Goal: Information Seeking & Learning: Find specific fact

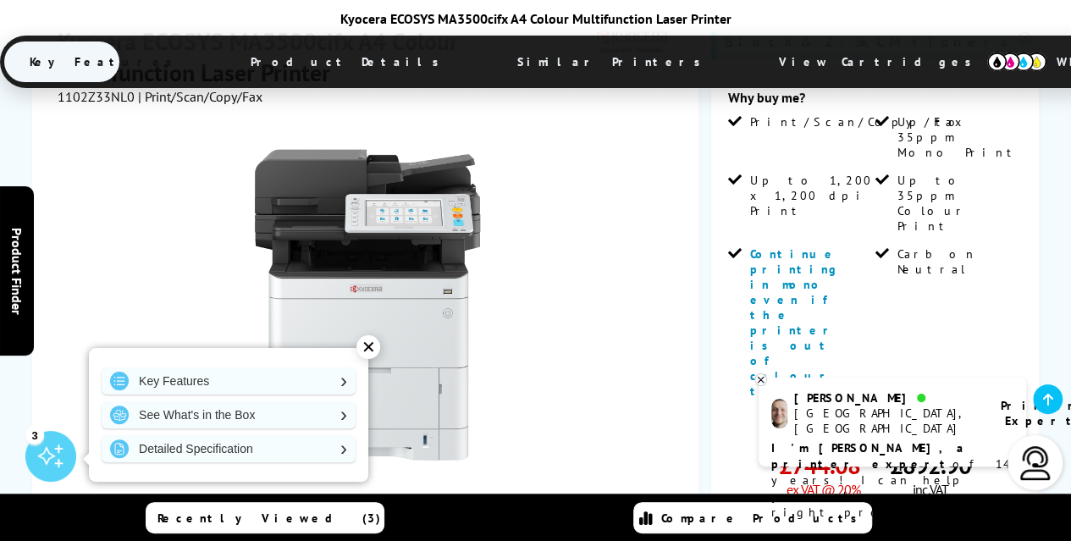
click at [367, 344] on div "✕" at bounding box center [368, 347] width 24 height 24
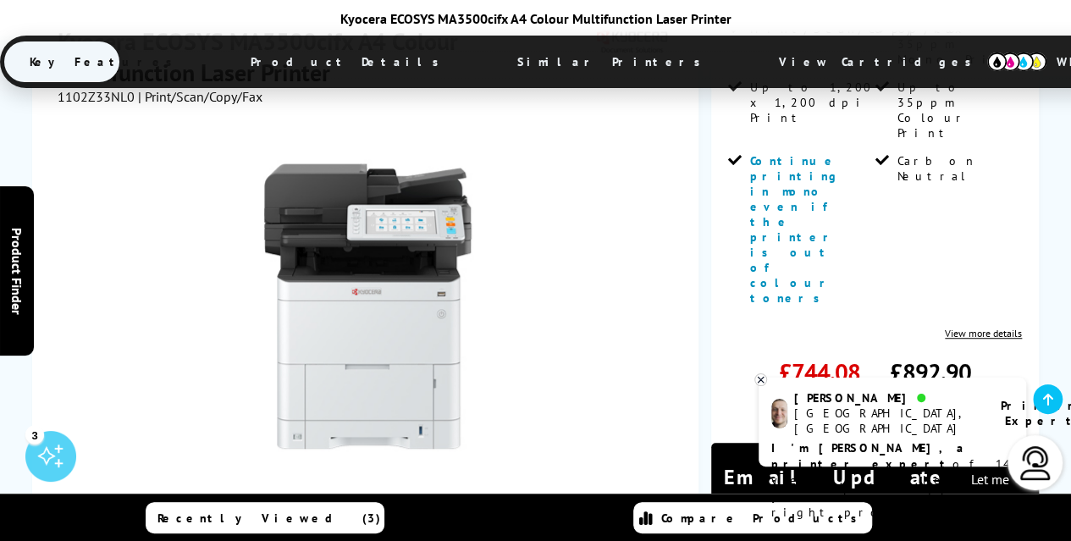
scroll to position [508, 0]
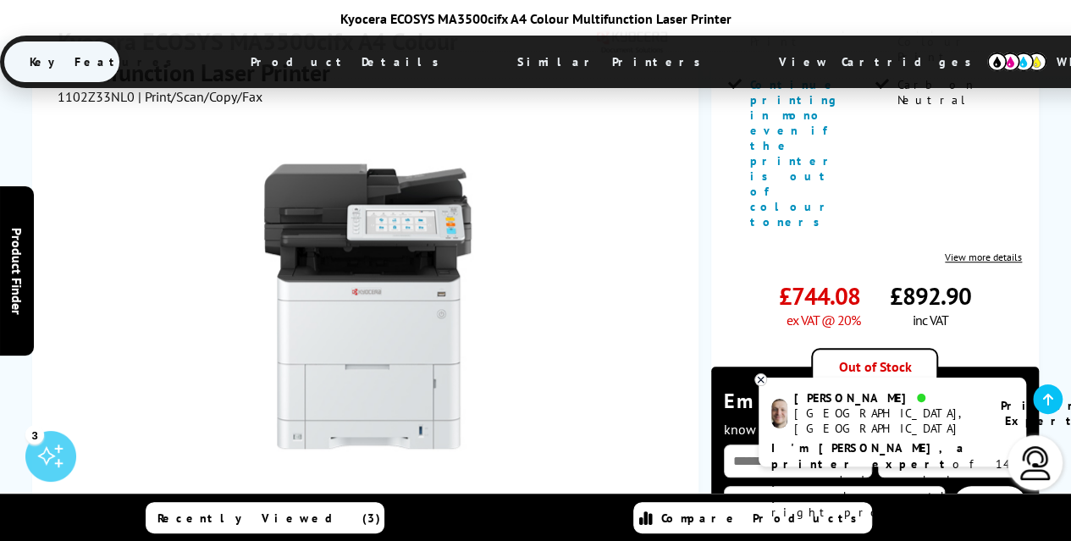
click at [760, 378] on icon at bounding box center [760, 379] width 11 height 13
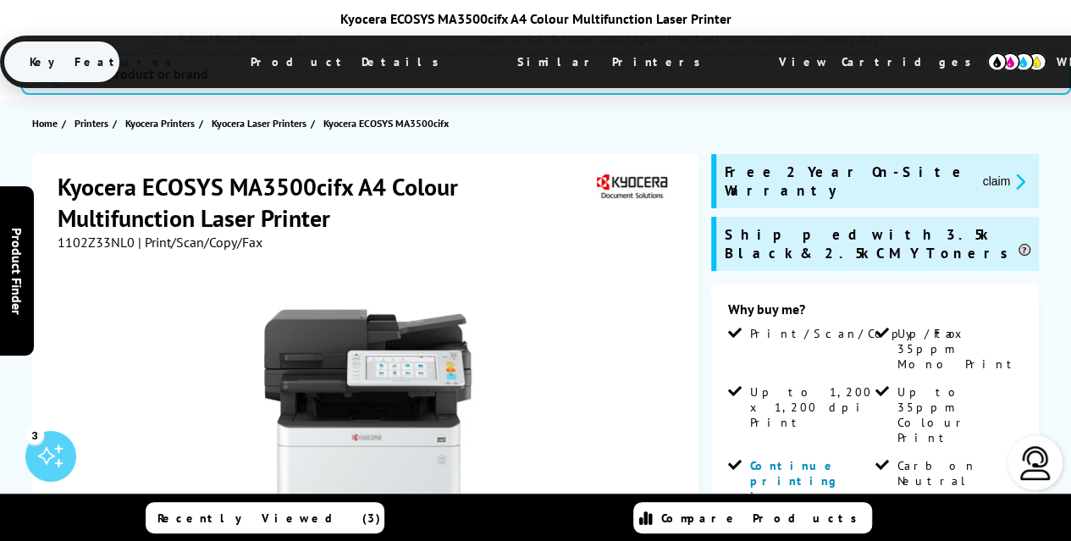
scroll to position [0, 0]
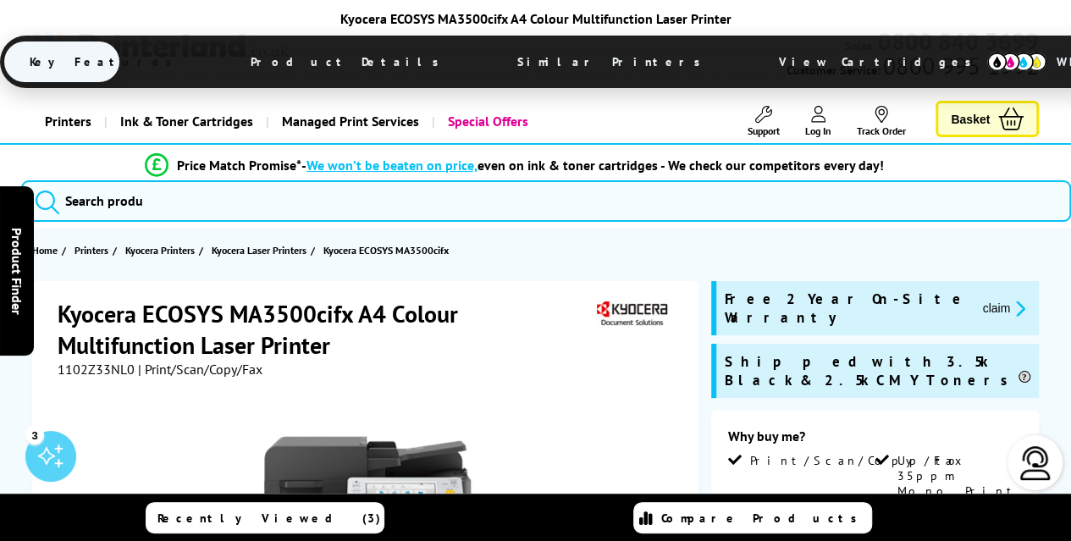
click at [885, 223] on div "Price Match Promise* - We won’t be beaten on price, even on ink & toner cartrid…" at bounding box center [535, 187] width 1071 height 84
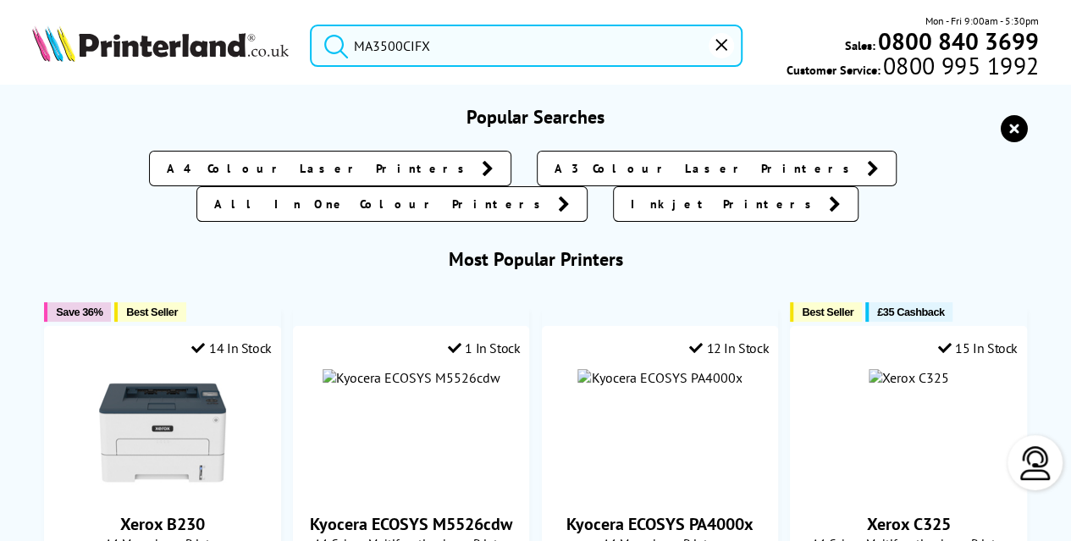
drag, startPoint x: 213, startPoint y: 38, endPoint x: 158, endPoint y: 26, distance: 56.3
click at [164, 30] on div "MA3500CIFX Mon - Fri 9:00am - 5:30pm Sales: 0800 840 3699 Customer Service: 080…" at bounding box center [535, 50] width 1071 height 74
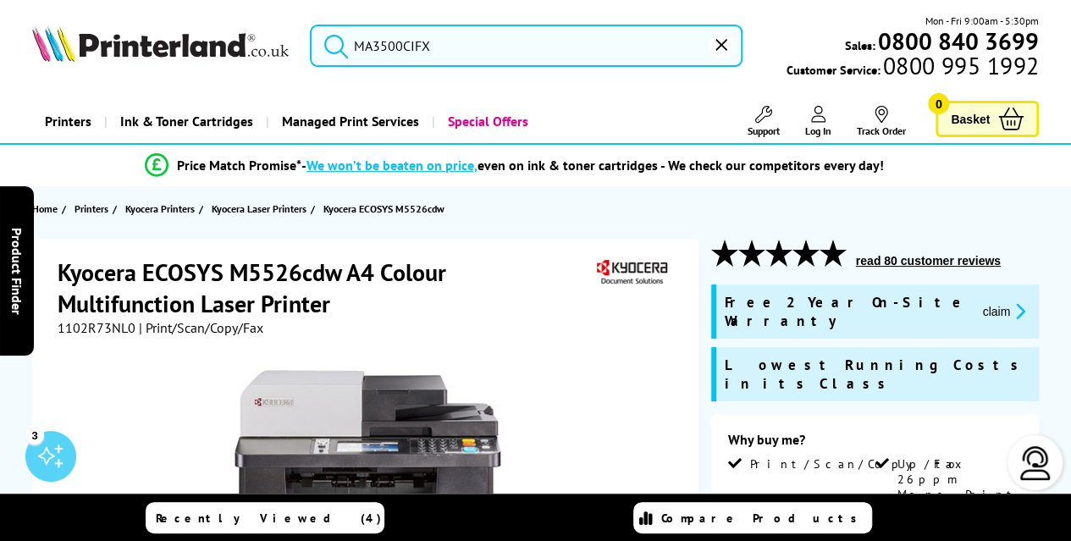
paste input "110C233NL0"
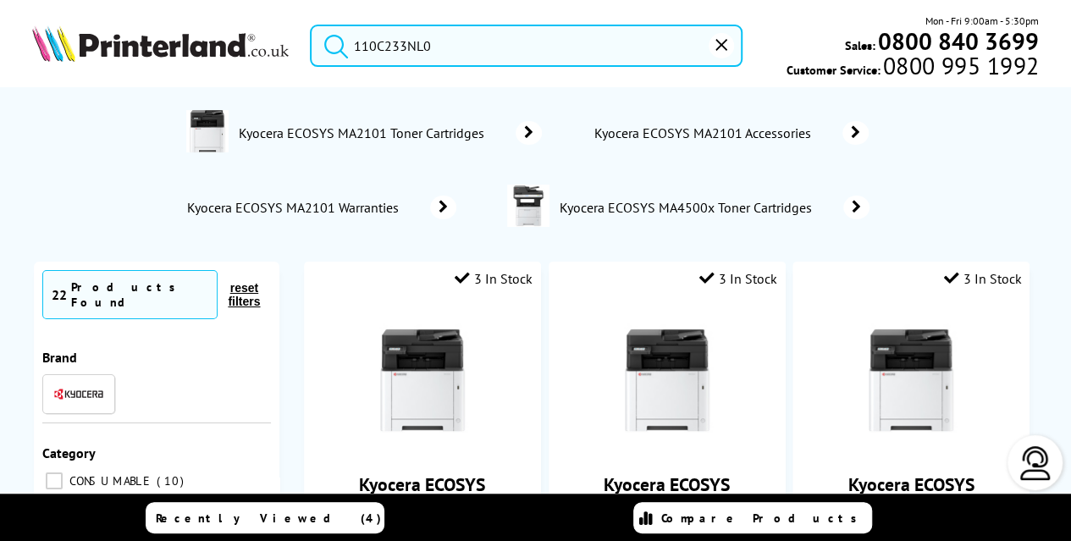
type input "110C233NL0"
click at [311, 25] on button "submit" at bounding box center [332, 43] width 42 height 37
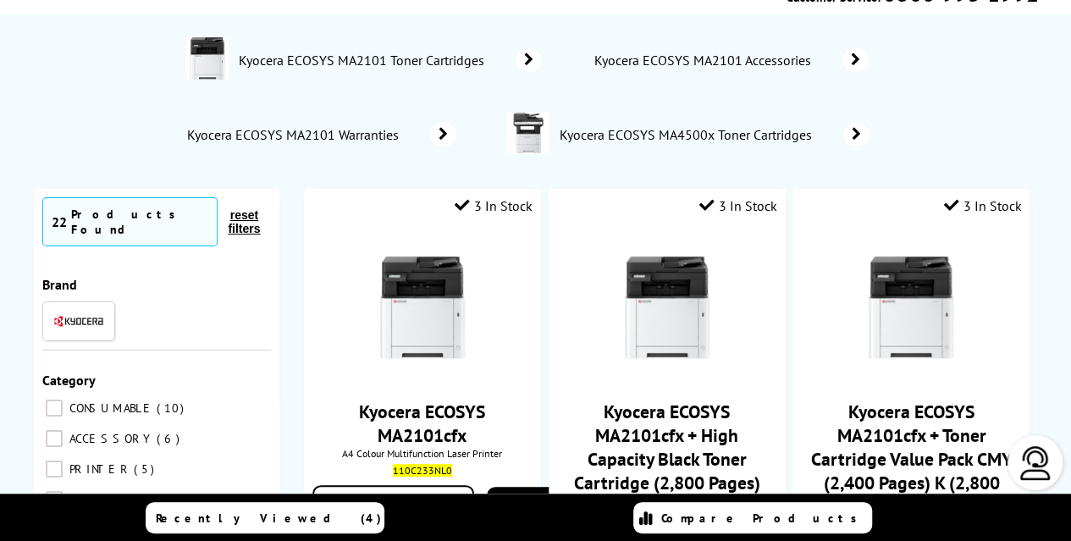
scroll to position [169, 0]
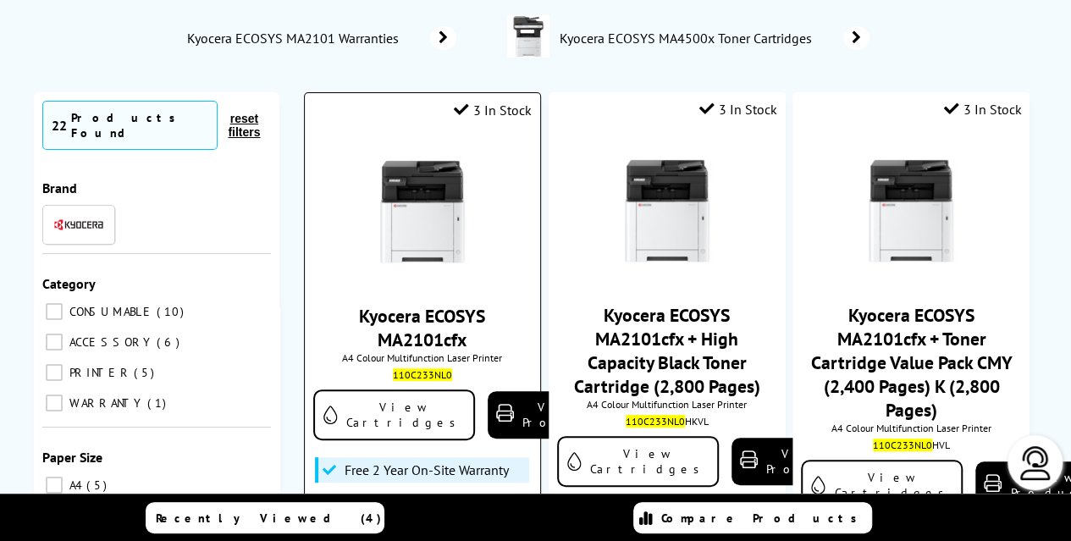
click at [425, 239] on img at bounding box center [422, 211] width 127 height 127
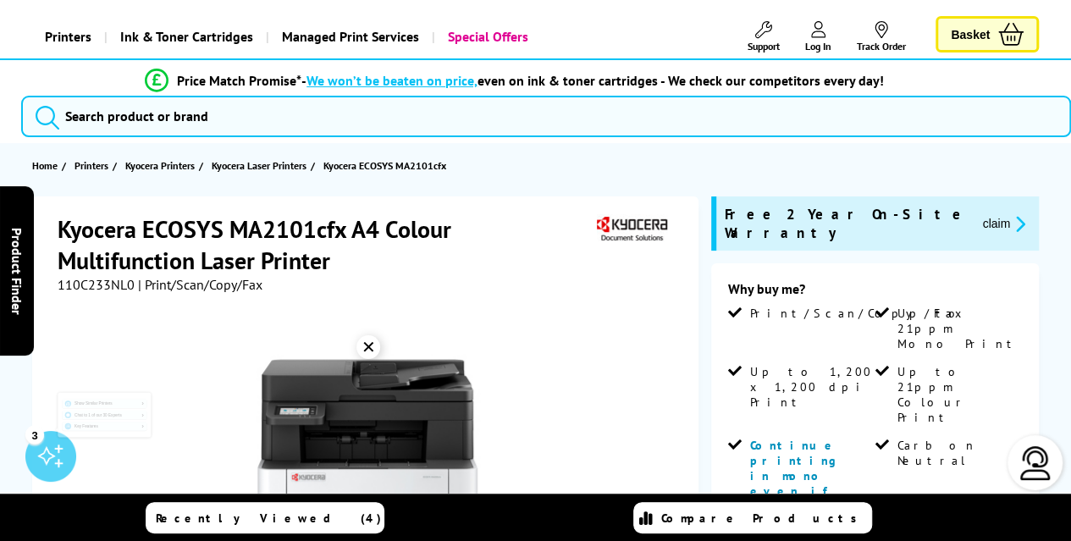
click at [369, 340] on div "✕" at bounding box center [368, 347] width 24 height 24
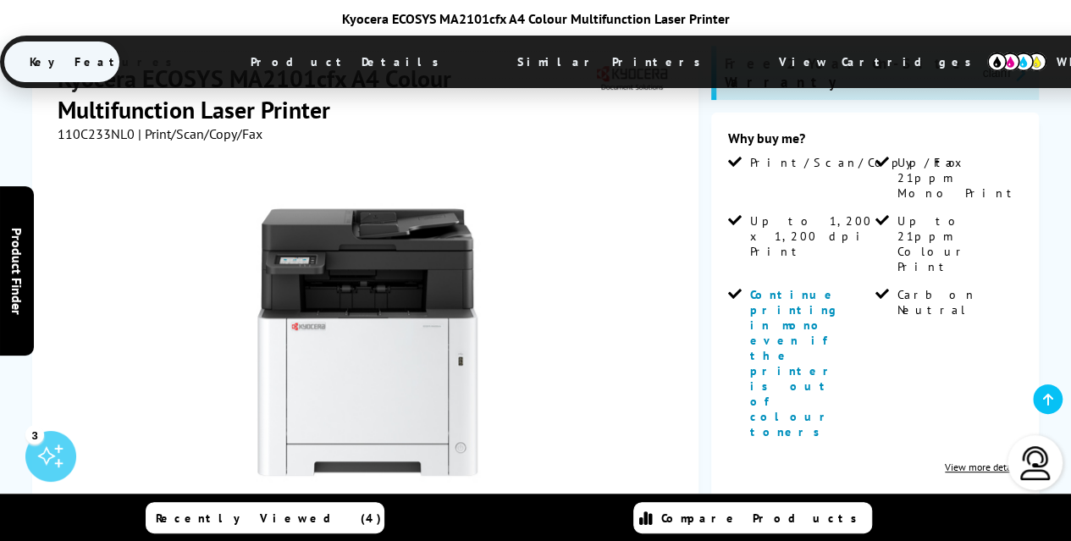
scroll to position [169, 0]
